Goal: Information Seeking & Learning: Learn about a topic

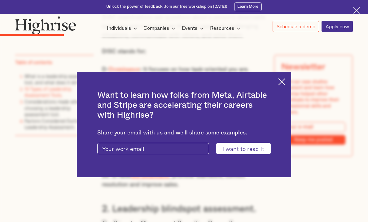
scroll to position [976, 0]
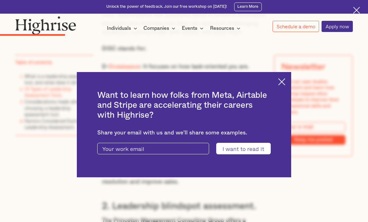
click at [283, 82] on img at bounding box center [281, 81] width 7 height 7
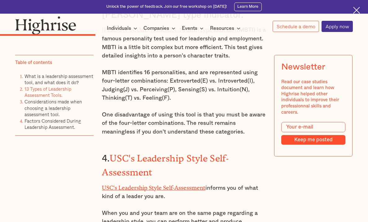
scroll to position [1332, 0]
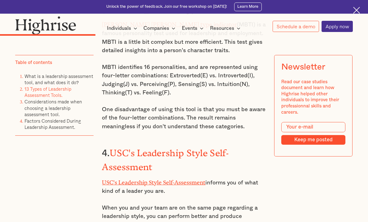
click at [180, 179] on link "USC's Leadership Style Self-Assessment" at bounding box center [154, 181] width 104 height 4
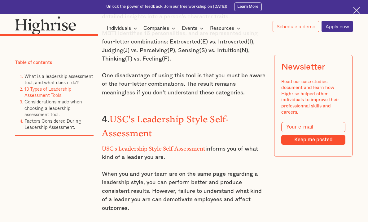
scroll to position [1368, 0]
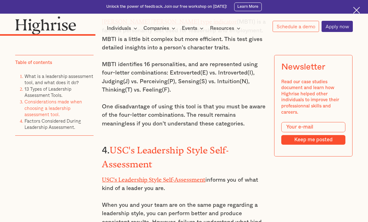
scroll to position [1329, 0]
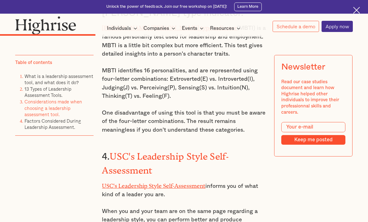
click at [186, 182] on link "USC's Leadership Style Self-Assessment" at bounding box center [154, 184] width 104 height 4
click at [130, 182] on link "USC's Leadership Style Self-Assessment" at bounding box center [154, 184] width 104 height 4
click at [167, 149] on h3 "4. USC's Leadership Style Self-Assessment" at bounding box center [184, 163] width 164 height 28
click at [166, 180] on p "USC's Leadership Style Self-Assessment informs you of what kind of a leader you…" at bounding box center [184, 189] width 164 height 18
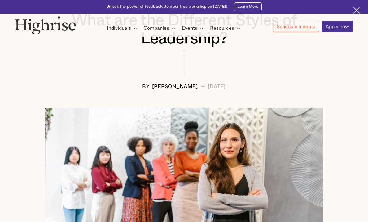
scroll to position [108, 0]
